Goal: Navigation & Orientation: Find specific page/section

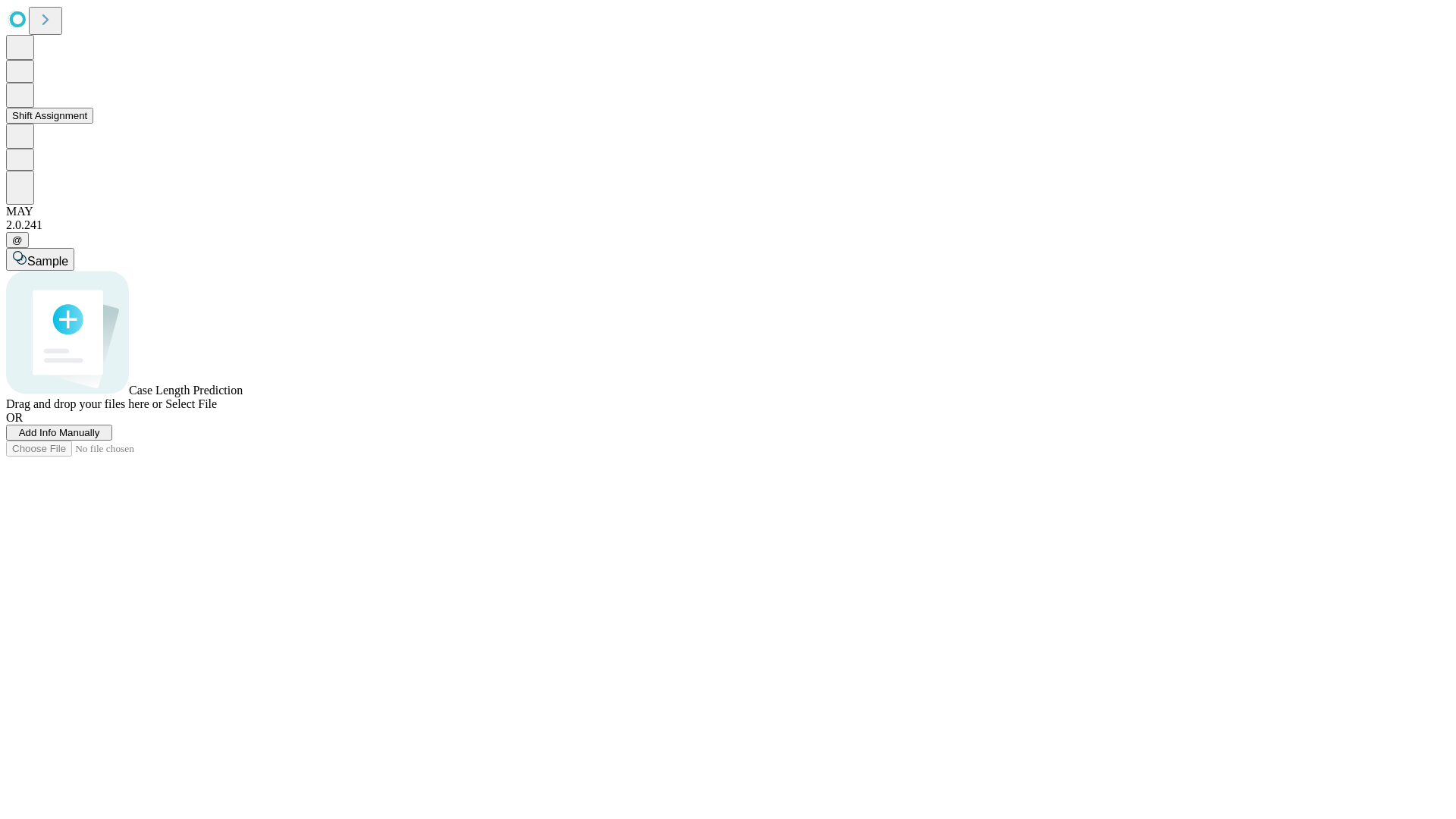
click at [93, 123] on button "Shift Assignment" at bounding box center [49, 116] width 87 height 16
